Goal: Task Accomplishment & Management: Complete application form

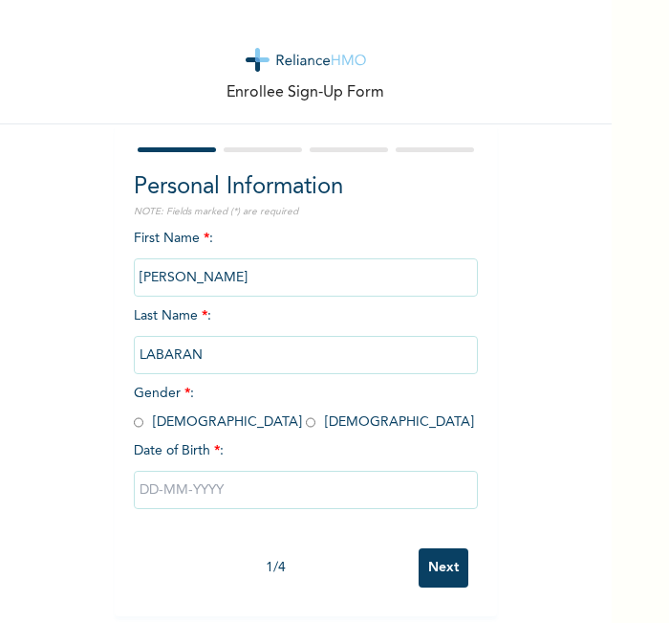
click at [50, 340] on div "Enrollee Sign-Up Form Personal Information NOTE: Fields marked (*) are required…" at bounding box center [306, 308] width 612 height 616
click at [533, 531] on div "Enrollee Sign-Up Form Personal Information NOTE: Fields marked (*) are required…" at bounding box center [306, 308] width 612 height 616
click at [134, 419] on input "radio" at bounding box center [139, 422] width 10 height 18
radio input "true"
click at [211, 487] on input "text" at bounding box center [306, 490] width 344 height 38
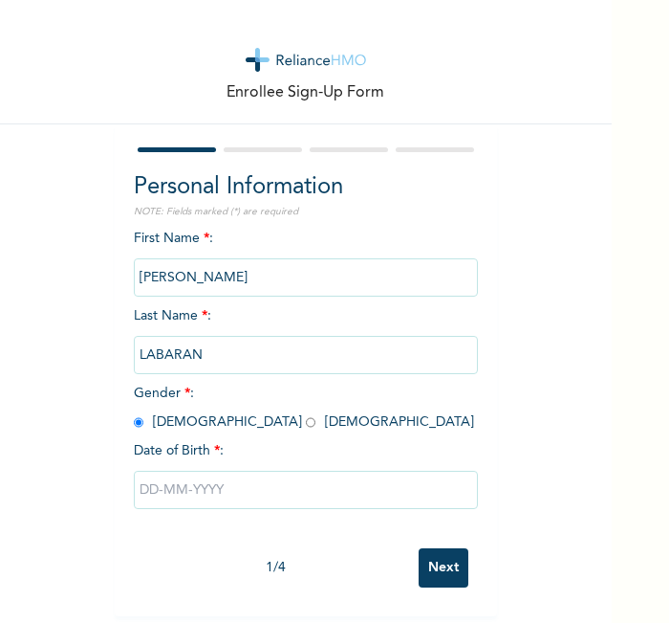
select select "8"
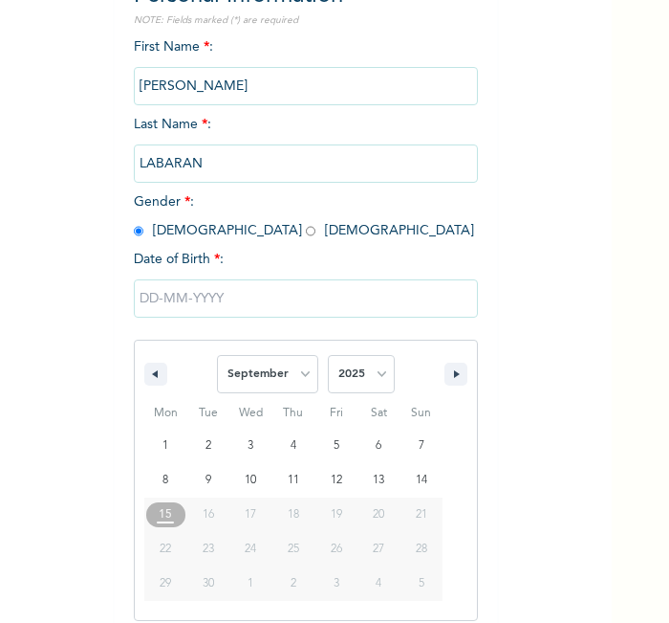
scroll to position [205, 0]
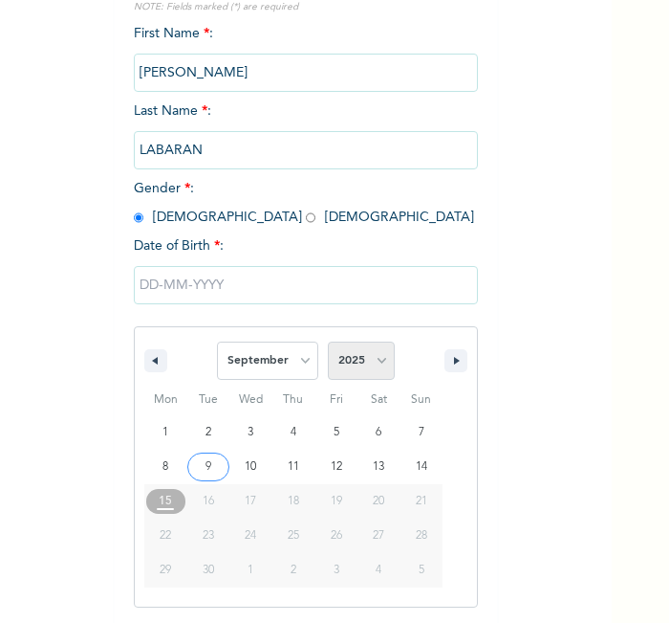
click at [349, 362] on select "2025 2024 2023 2022 2021 2020 2019 2018 2017 2016 2015 2014 2013 2012 2011 2010…" at bounding box center [361, 360] width 67 height 38
select select "2000"
click at [328, 341] on select "2025 2024 2023 2022 2021 2020 2019 2018 2017 2016 2015 2014 2013 2012 2011 2010…" at bounding box center [361, 360] width 67 height 38
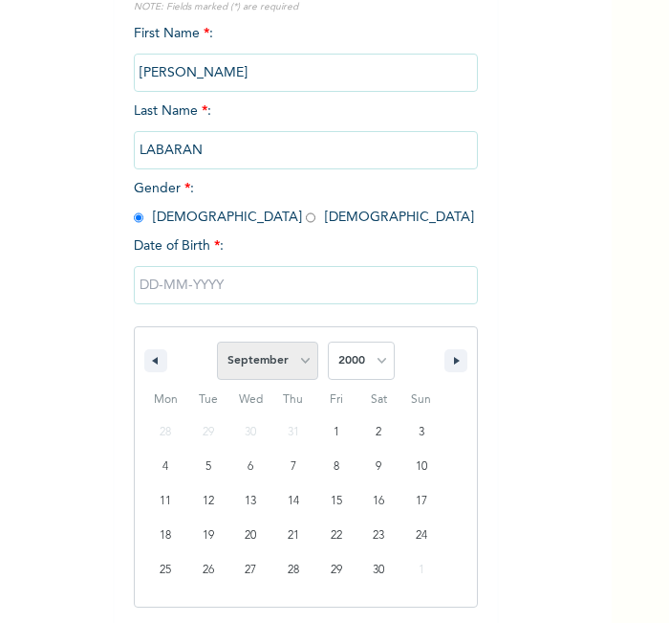
click at [275, 351] on select "January February March April May June July August September October November De…" at bounding box center [267, 360] width 101 height 38
select select "4"
click at [217, 341] on select "January February March April May June July August September October November De…" at bounding box center [267, 360] width 101 height 38
type input "05/28/2000"
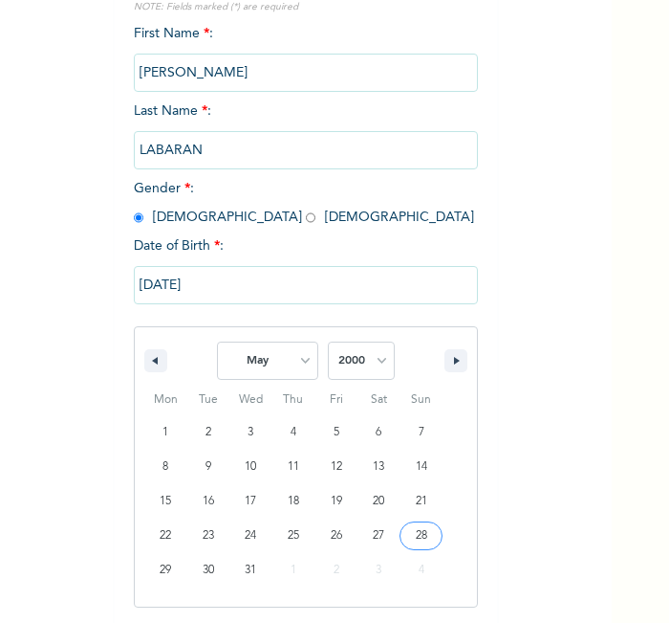
scroll to position [9, 0]
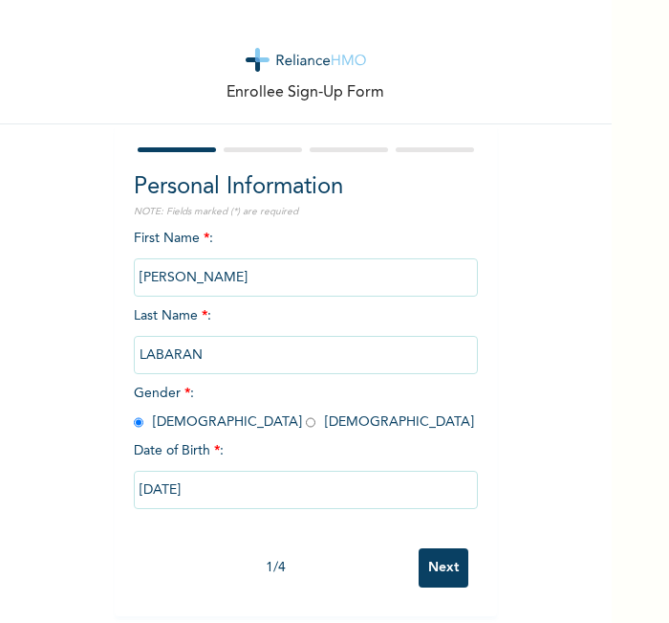
click at [433, 548] on input "Next" at bounding box center [444, 567] width 50 height 39
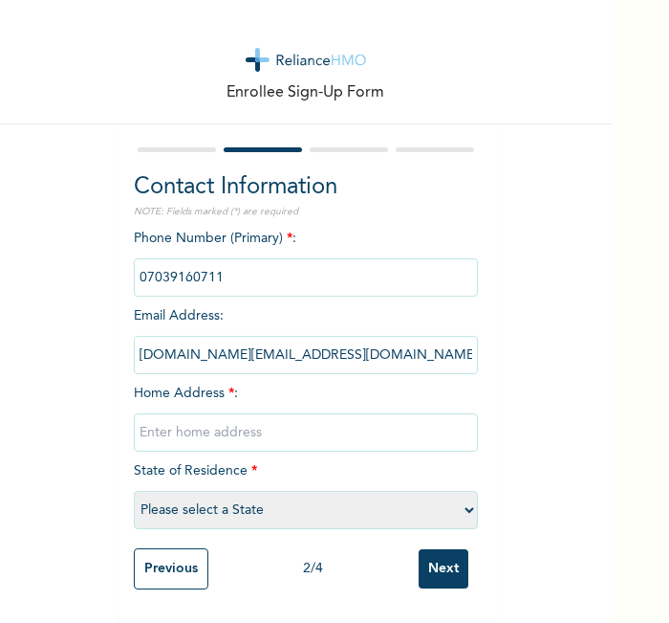
click at [365, 416] on input "text" at bounding box center [306, 432] width 344 height 38
type input "l"
select select "15"
click at [419, 549] on input "Next" at bounding box center [444, 568] width 50 height 39
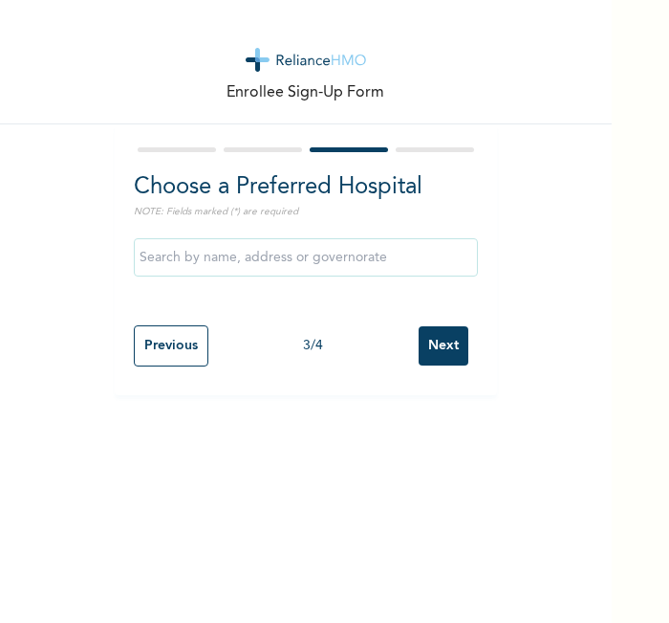
click at [456, 335] on input "Next" at bounding box center [444, 345] width 50 height 39
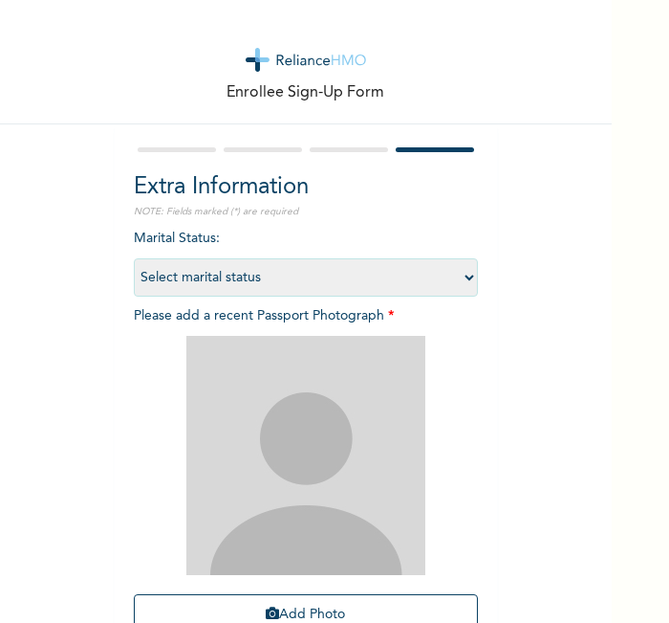
scroll to position [176, 0]
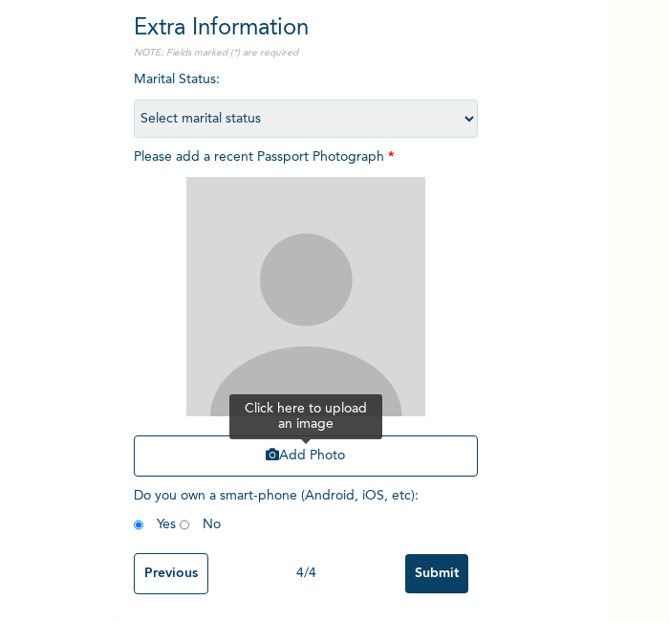
click at [388, 435] on button "Add Photo" at bounding box center [306, 455] width 344 height 41
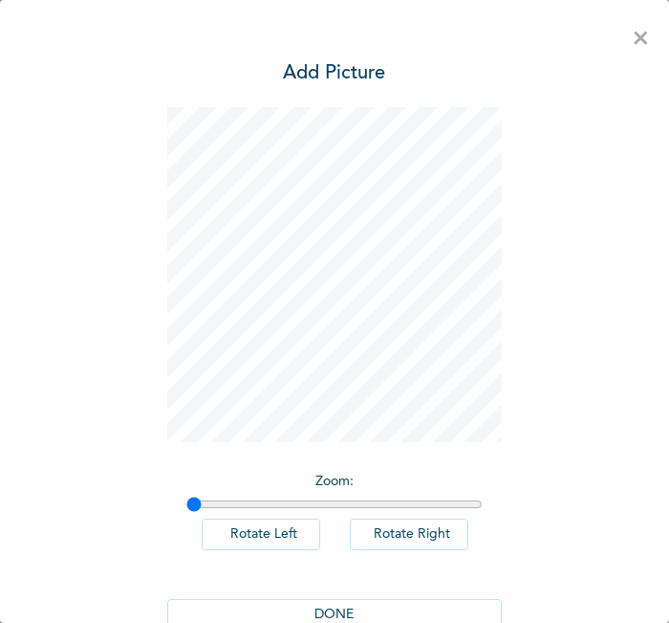
scroll to position [0, 0]
click at [246, 616] on button "DONE" at bounding box center [334, 615] width 335 height 32
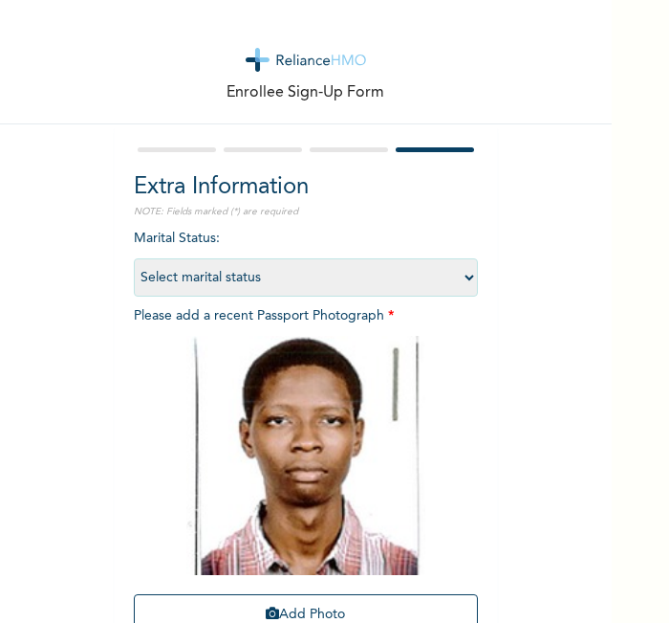
scroll to position [176, 0]
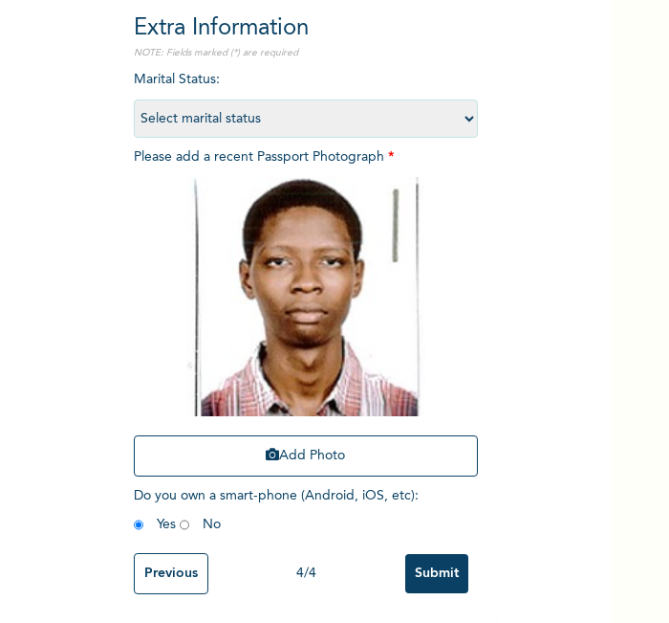
click at [445, 554] on input "Submit" at bounding box center [437, 573] width 63 height 39
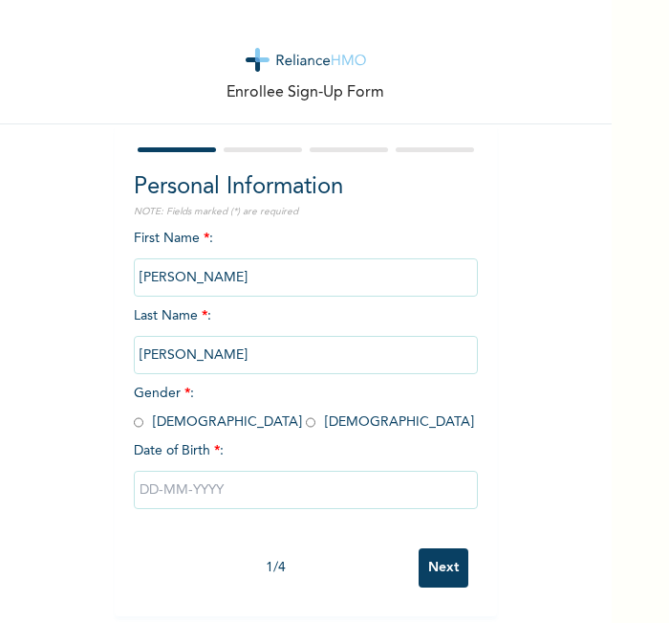
click at [134, 422] on input "radio" at bounding box center [139, 422] width 10 height 18
radio input "true"
click at [198, 495] on input "text" at bounding box center [306, 490] width 344 height 38
select select "8"
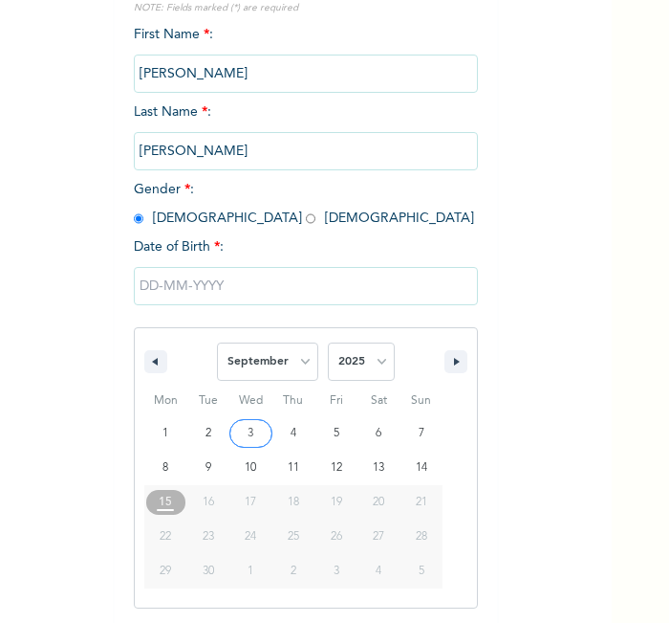
scroll to position [205, 0]
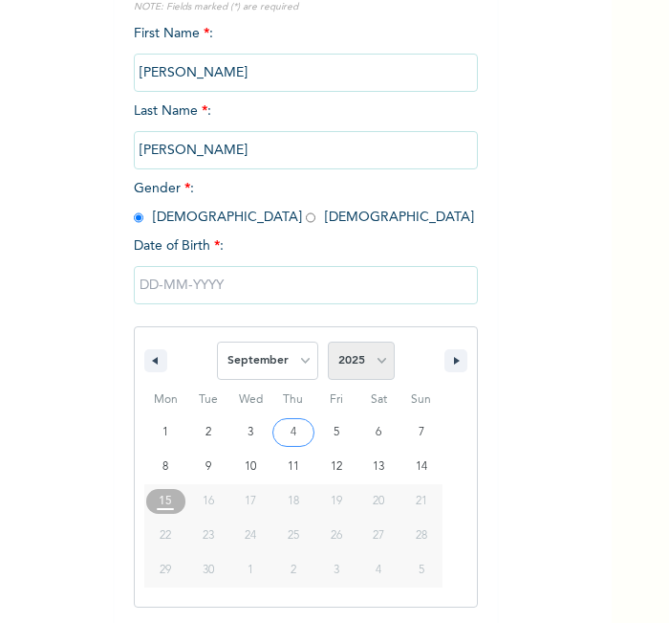
click at [354, 373] on select "2025 2024 2023 2022 2021 2020 2019 2018 2017 2016 2015 2014 2013 2012 2011 2010…" at bounding box center [361, 360] width 67 height 38
select select "1986"
click at [328, 341] on select "2025 2024 2023 2022 2021 2020 2019 2018 2017 2016 2015 2014 2013 2012 2011 2010…" at bounding box center [361, 360] width 67 height 38
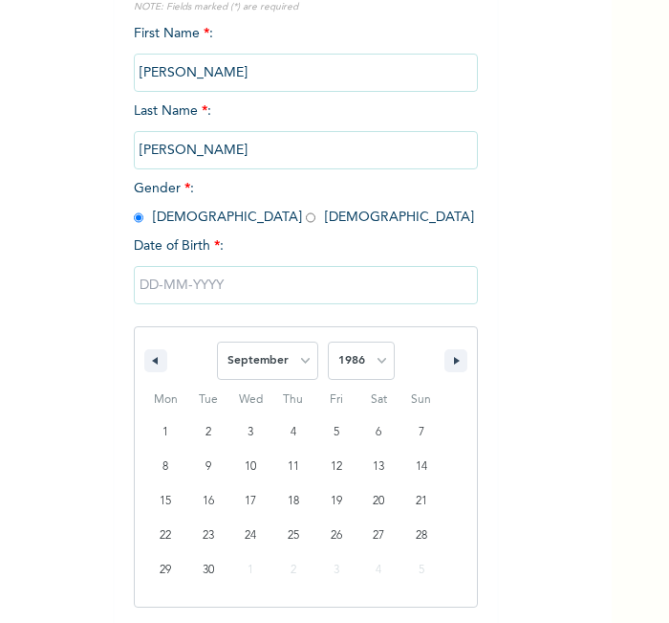
drag, startPoint x: 278, startPoint y: 362, endPoint x: 282, endPoint y: 47, distance: 314.7
click at [282, 47] on div "First Name * : SUKESH Last Name * : POOJARI Gender * : Male Female Date of Birt…" at bounding box center [306, 326] width 344 height 604
select select "0"
click at [217, 341] on select "January February March April May June July August September October November De…" at bounding box center [267, 360] width 101 height 38
type input "01/10/1986"
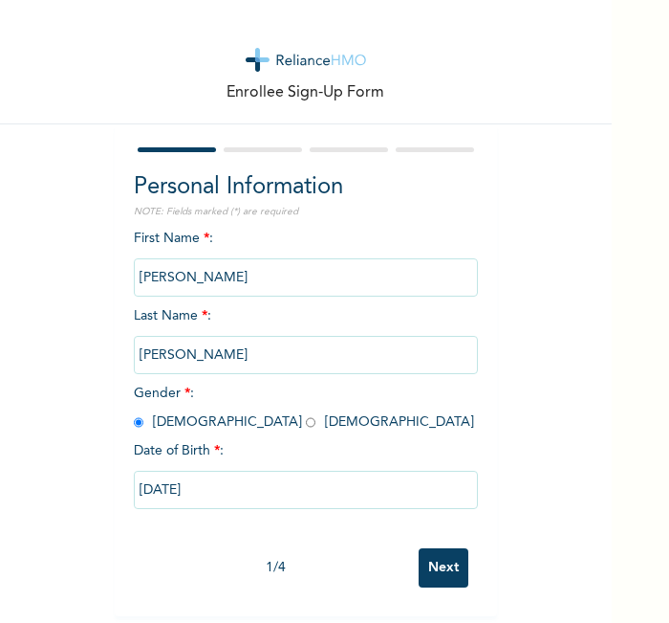
scroll to position [9, 0]
click at [432, 579] on div "1 / 4 Next" at bounding box center [306, 567] width 344 height 58
click at [432, 574] on input "Next" at bounding box center [444, 567] width 50 height 39
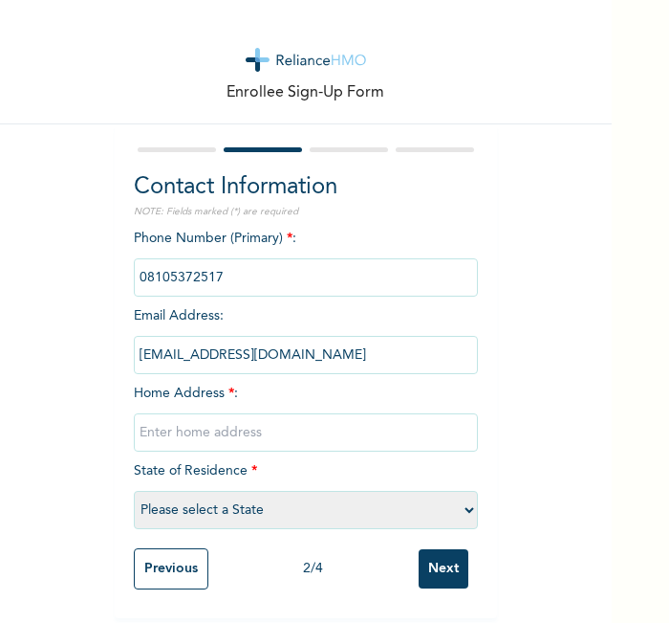
click at [302, 422] on input "text" at bounding box center [306, 432] width 344 height 38
type input "l"
click at [235, 505] on select "Please select a State [PERSON_NAME] (FCT) [PERSON_NAME] Ibom [GEOGRAPHIC_DATA] …" at bounding box center [306, 510] width 344 height 38
select select "15"
click at [134, 491] on select "Please select a State [PERSON_NAME] (FCT) [PERSON_NAME] Ibom [GEOGRAPHIC_DATA] …" at bounding box center [306, 510] width 344 height 38
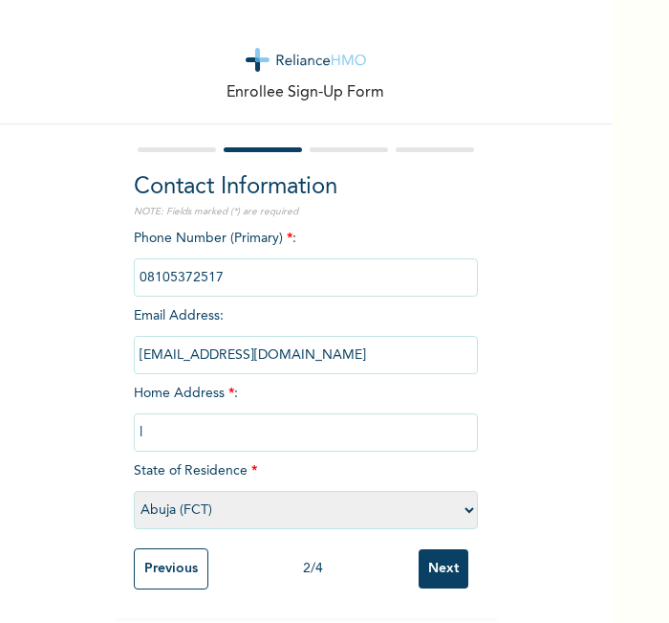
click at [441, 570] on input "Next" at bounding box center [444, 568] width 50 height 39
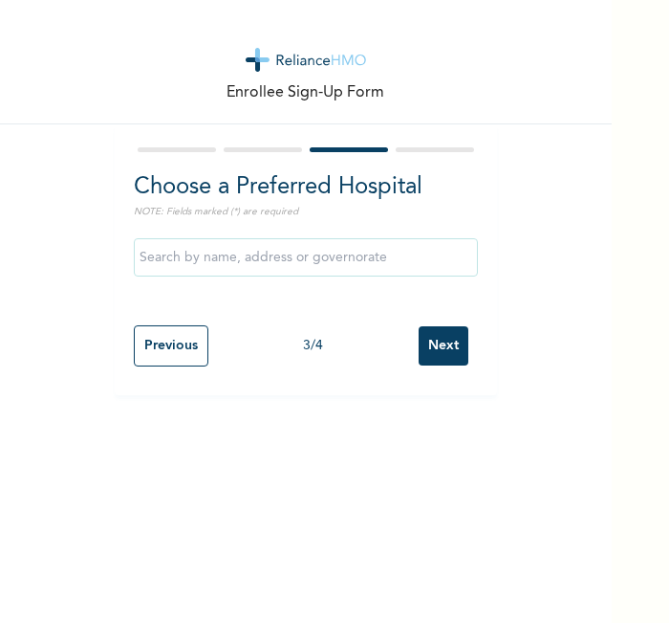
click at [439, 355] on input "Next" at bounding box center [444, 345] width 50 height 39
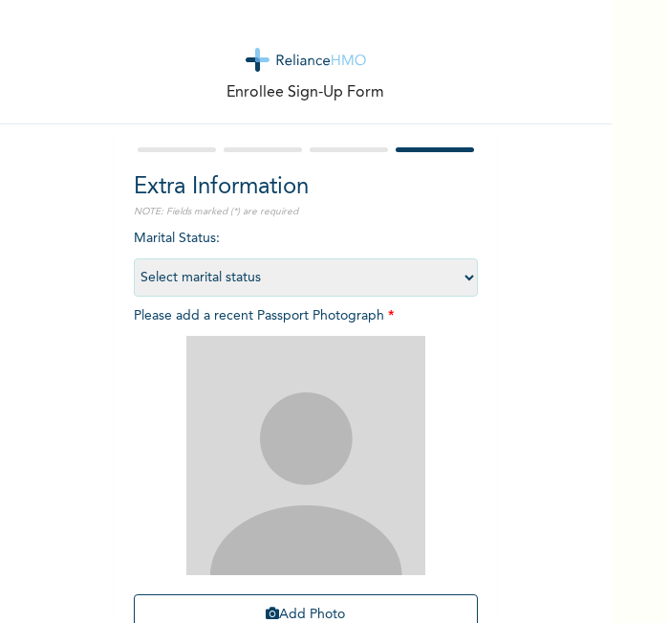
scroll to position [176, 0]
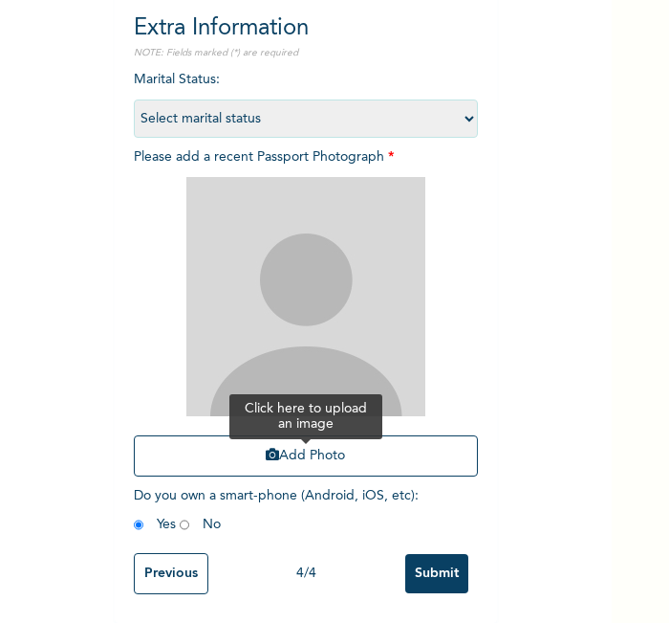
click at [374, 435] on button "Add Photo" at bounding box center [306, 455] width 344 height 41
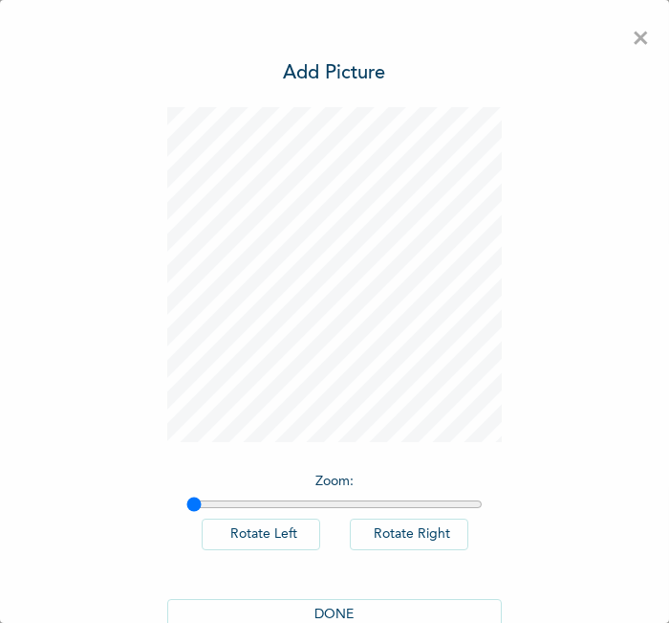
scroll to position [0, 0]
click at [304, 618] on button "DONE" at bounding box center [334, 615] width 335 height 32
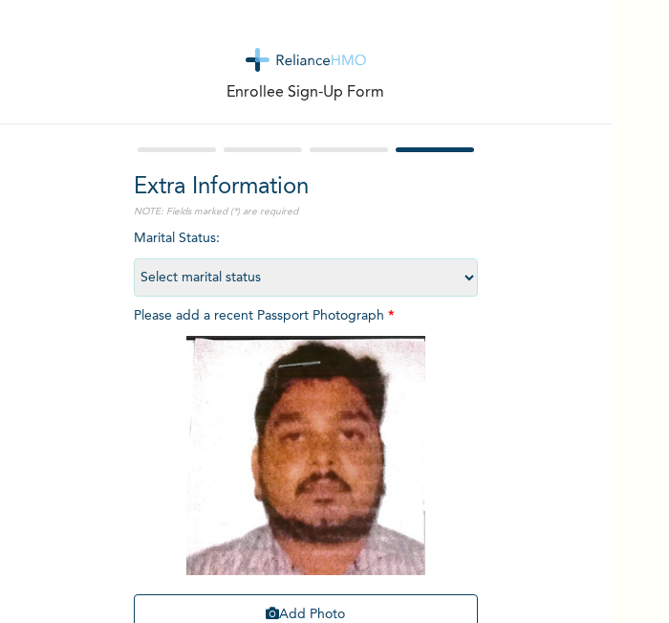
scroll to position [176, 0]
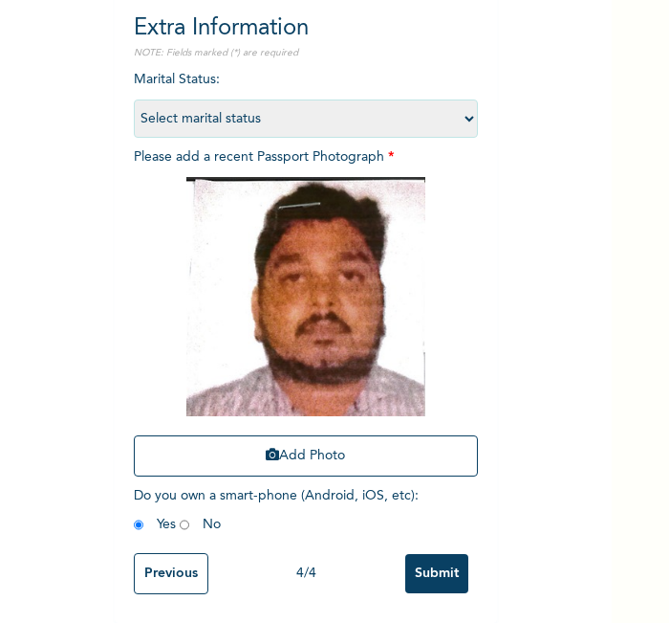
click at [443, 558] on input "Submit" at bounding box center [437, 573] width 63 height 39
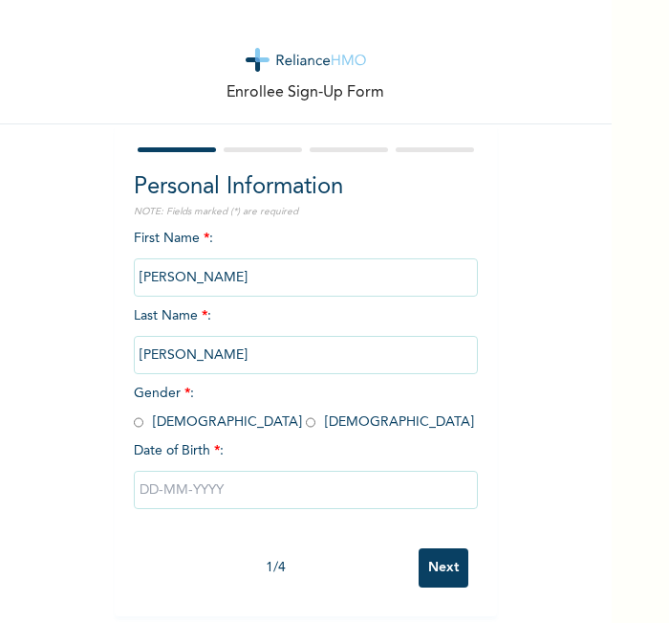
click at [117, 81] on div "Enrollee Sign-Up Form" at bounding box center [306, 62] width 612 height 124
click at [134, 420] on input "radio" at bounding box center [139, 422] width 10 height 18
radio input "true"
click at [218, 482] on input "text" at bounding box center [306, 490] width 344 height 38
select select "8"
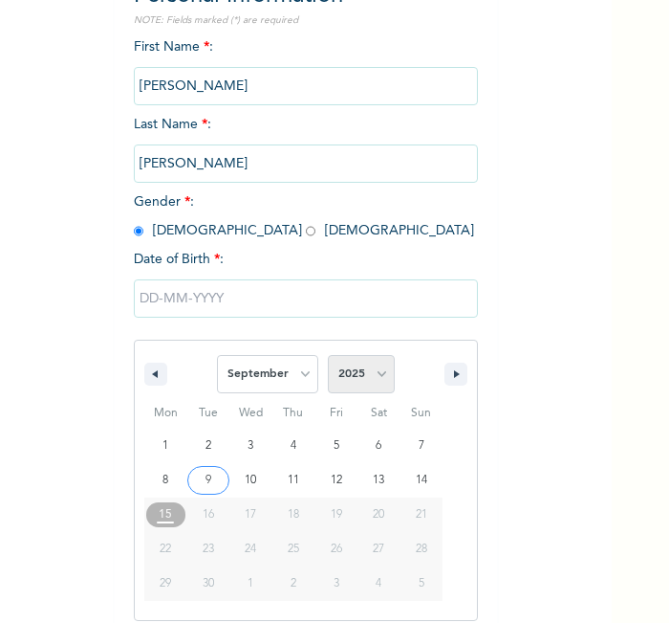
scroll to position [205, 0]
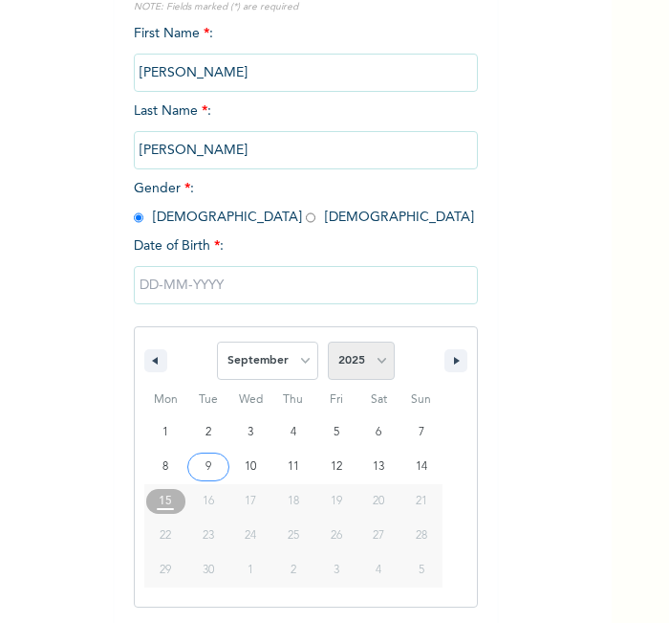
click at [371, 356] on select "2025 2024 2023 2022 2021 2020 2019 2018 2017 2016 2015 2014 2013 2012 2011 2010…" at bounding box center [361, 360] width 67 height 38
select select "1985"
click at [328, 341] on select "2025 2024 2023 2022 2021 2020 2019 2018 2017 2016 2015 2014 2013 2012 2011 2010…" at bounding box center [361, 360] width 67 height 38
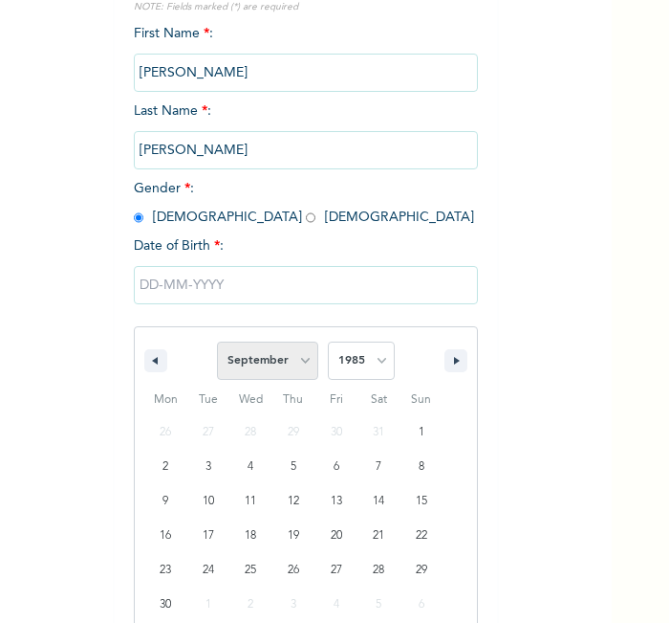
click at [282, 368] on select "January February March April May June July August September October November De…" at bounding box center [267, 360] width 101 height 38
select select "6"
click at [217, 341] on select "January February March April May June July August September October November De…" at bounding box center [267, 360] width 101 height 38
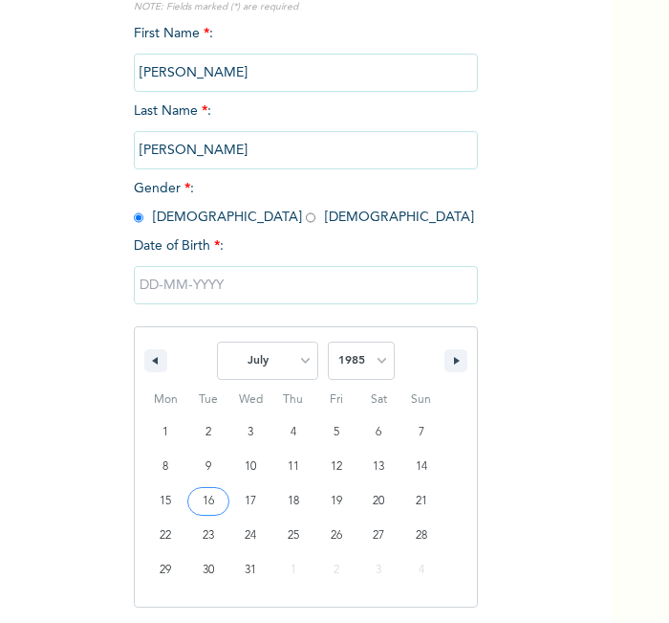
type input "[DATE]"
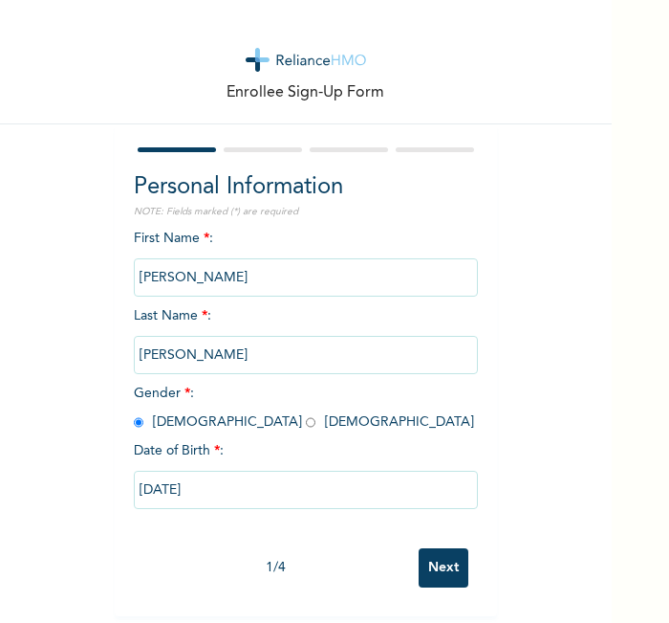
click at [425, 548] on input "Next" at bounding box center [444, 567] width 50 height 39
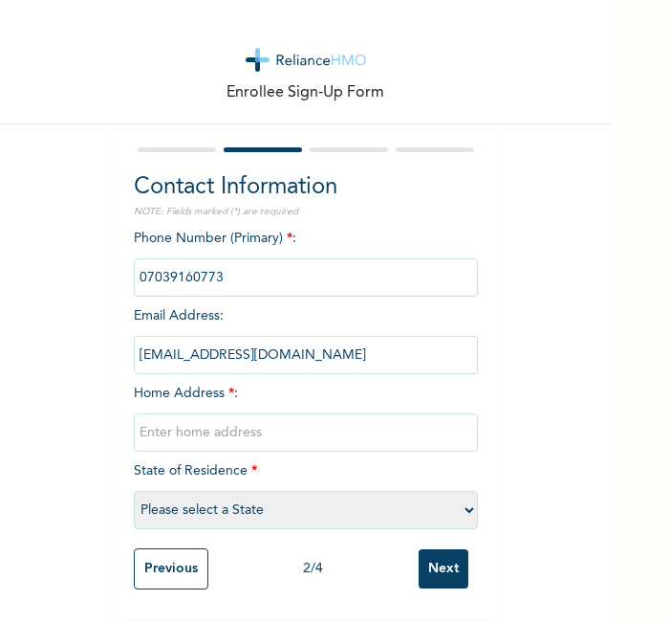
click at [384, 426] on input "text" at bounding box center [306, 432] width 344 height 38
type input "l"
select select "15"
click at [437, 557] on input "Next" at bounding box center [444, 568] width 50 height 39
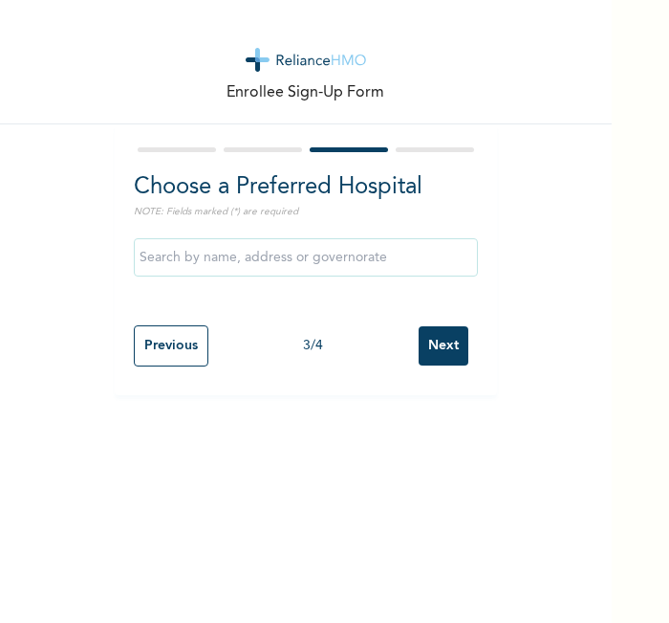
click at [428, 358] on input "Next" at bounding box center [444, 345] width 50 height 39
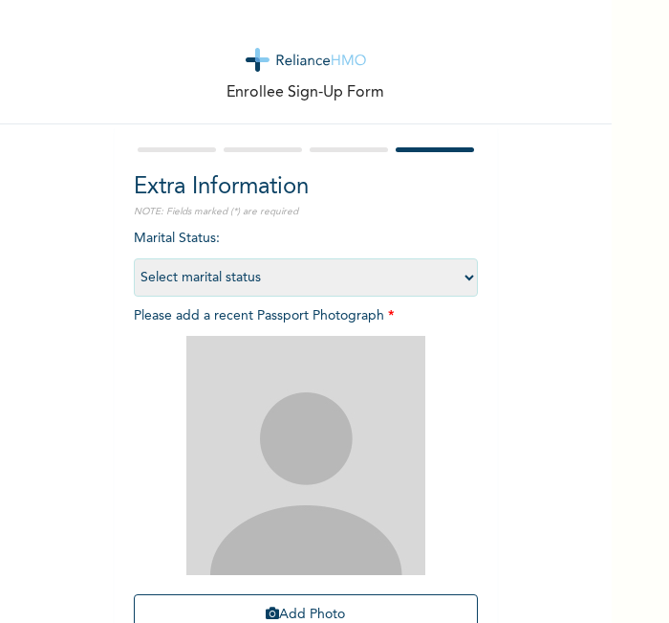
scroll to position [176, 0]
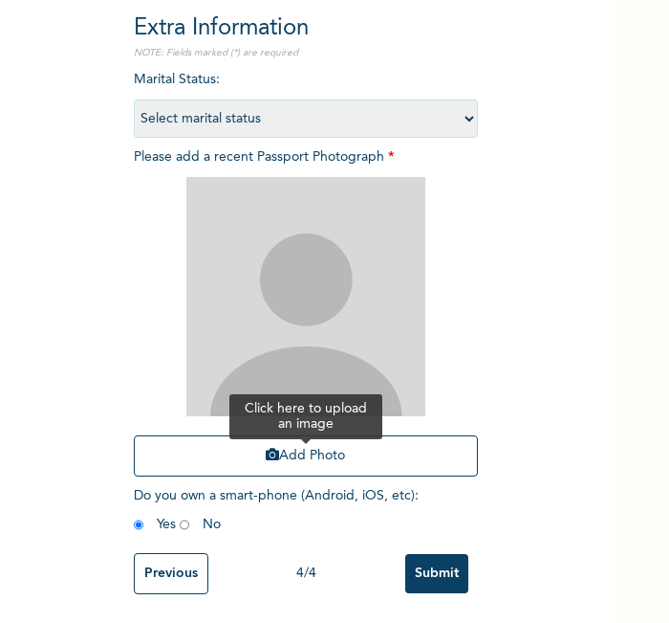
click at [377, 435] on button "Add Photo" at bounding box center [306, 455] width 344 height 41
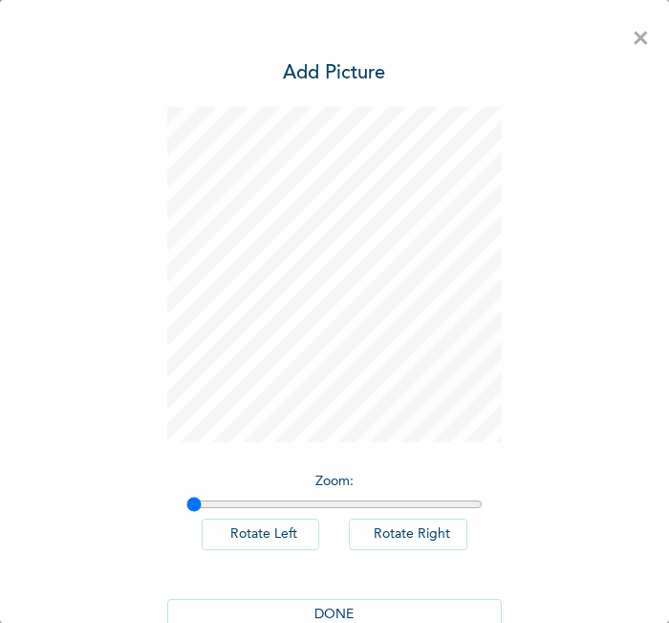
scroll to position [43, 0]
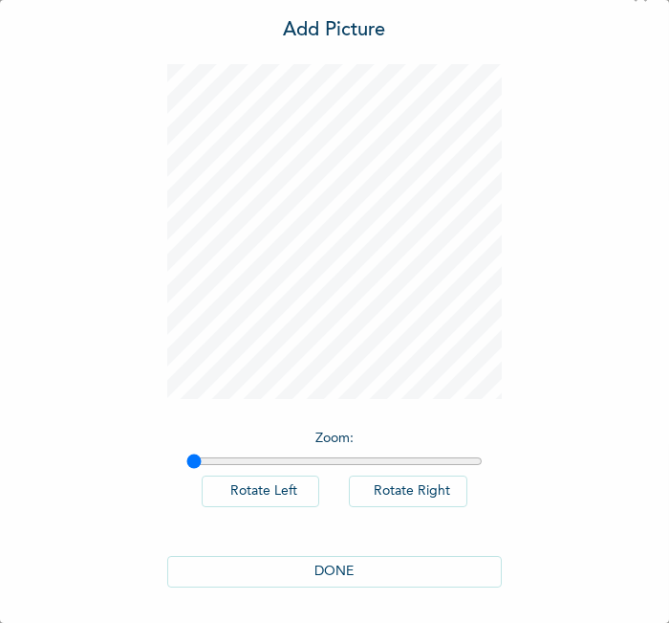
click at [390, 563] on button "DONE" at bounding box center [334, 572] width 335 height 32
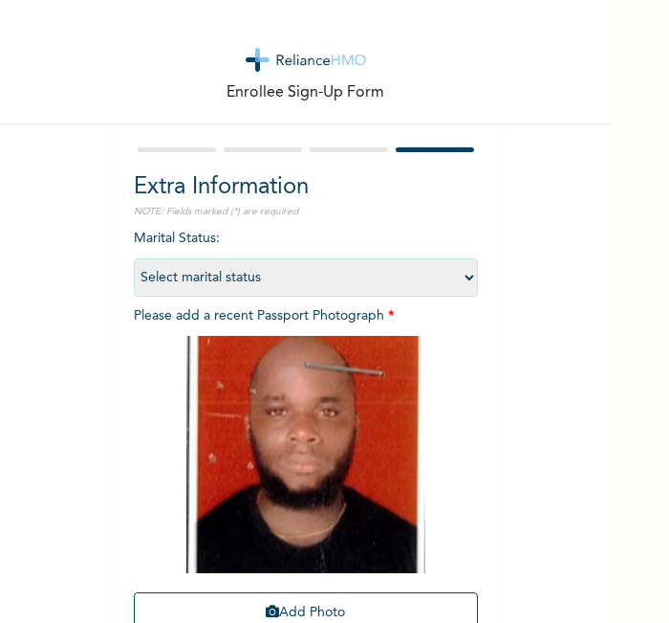
scroll to position [174, 0]
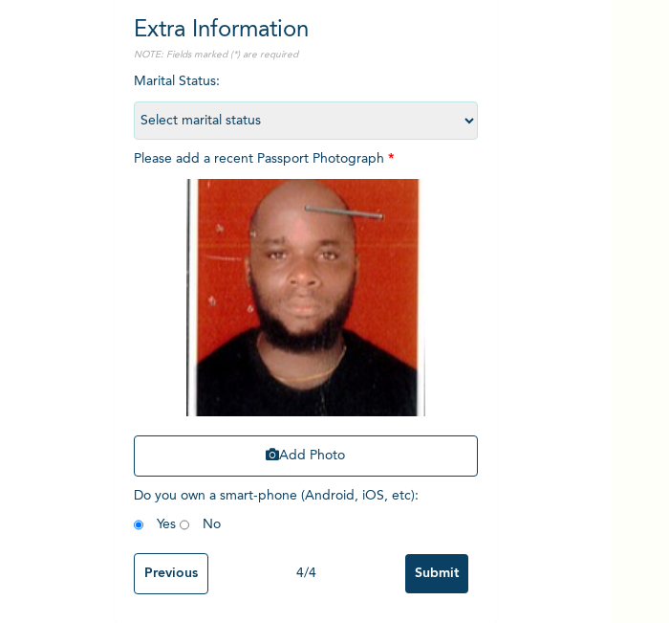
click at [425, 558] on input "Submit" at bounding box center [437, 573] width 63 height 39
